Goal: Information Seeking & Learning: Learn about a topic

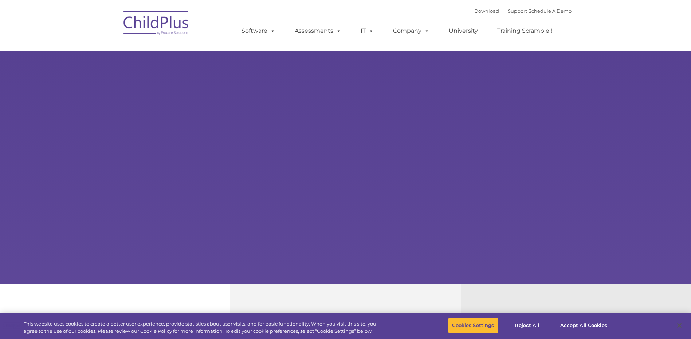
select select "MEDIUM"
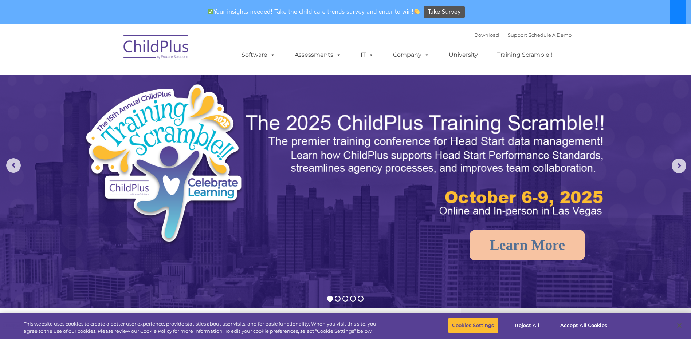
click at [683, 19] on button at bounding box center [677, 12] width 17 height 24
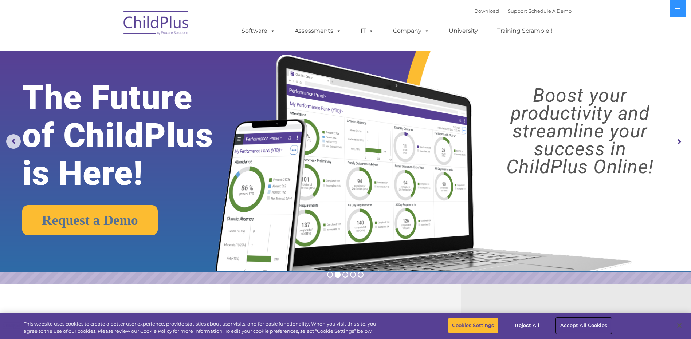
click at [579, 331] on button "Accept All Cookies" at bounding box center [583, 325] width 55 height 15
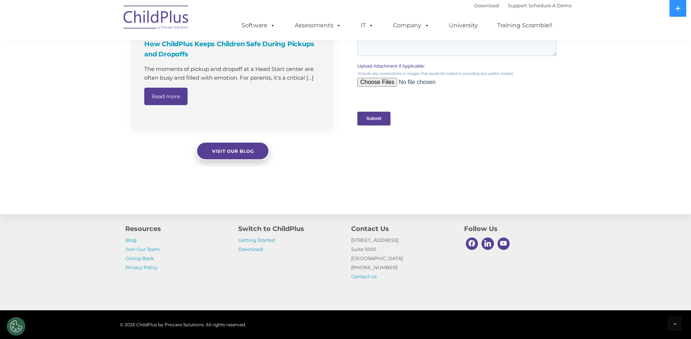
scroll to position [715, 0]
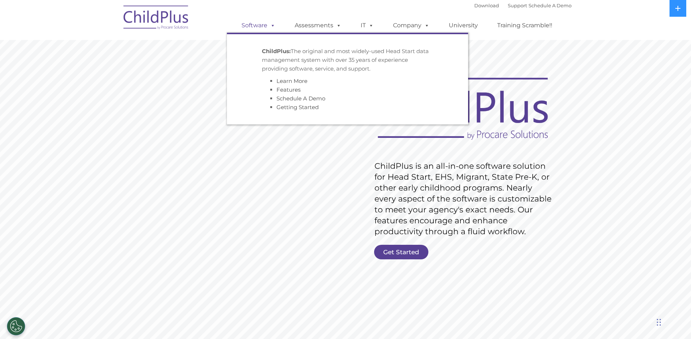
click at [267, 24] on link "Software" at bounding box center [258, 25] width 48 height 15
click at [338, 23] on span at bounding box center [337, 25] width 8 height 7
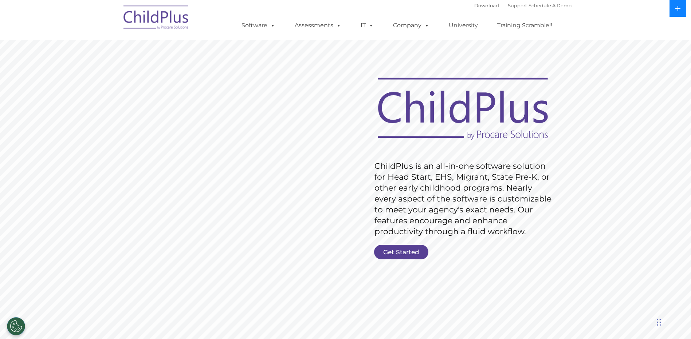
click at [677, 7] on icon at bounding box center [678, 8] width 6 height 6
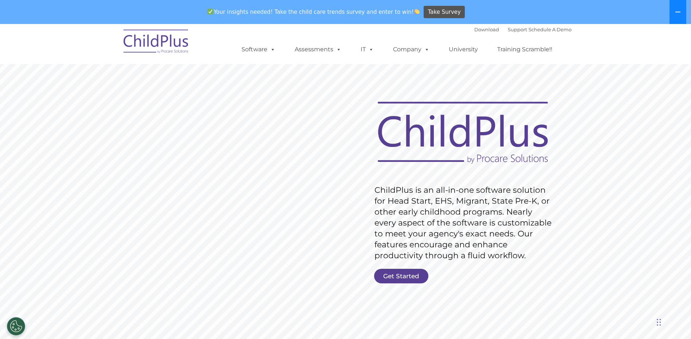
click at [677, 7] on button at bounding box center [677, 12] width 17 height 24
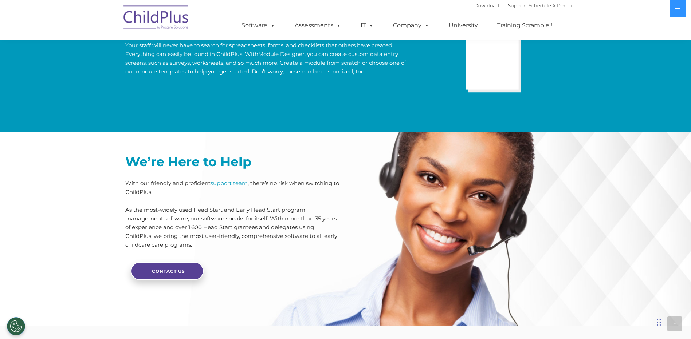
scroll to position [1722, 0]
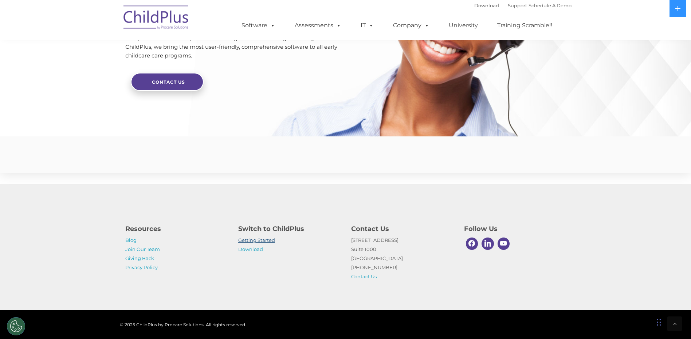
click at [263, 238] on link "Getting Started" at bounding box center [256, 240] width 37 height 6
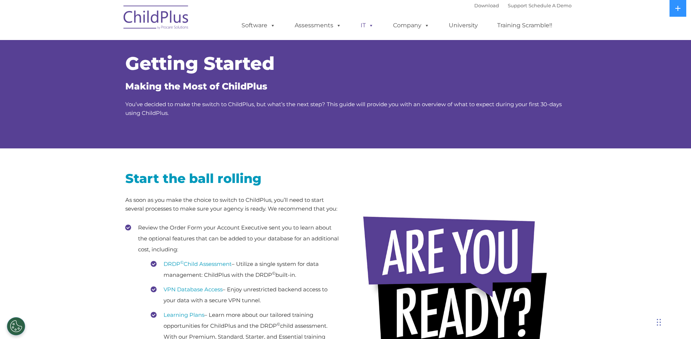
click at [367, 28] on span at bounding box center [370, 25] width 8 height 7
click at [368, 26] on span at bounding box center [370, 25] width 8 height 7
click at [512, 7] on link "Support" at bounding box center [517, 6] width 19 height 6
